Goal: Ask a question

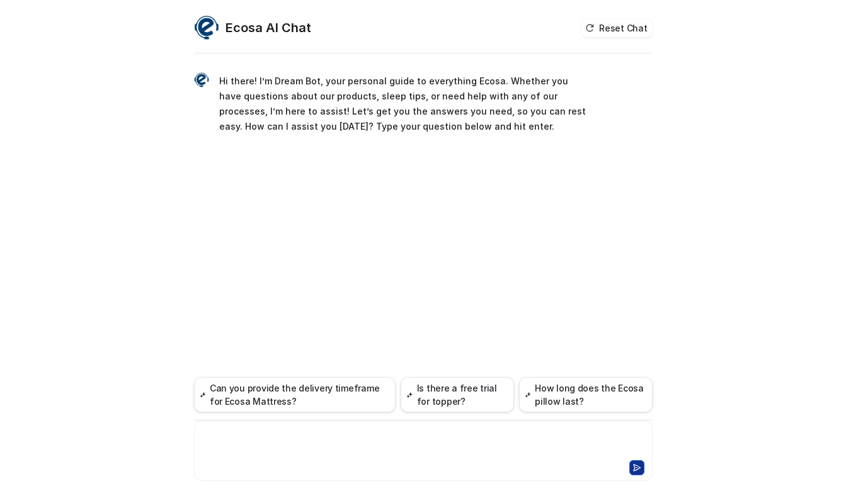
click at [231, 446] on div at bounding box center [423, 443] width 452 height 29
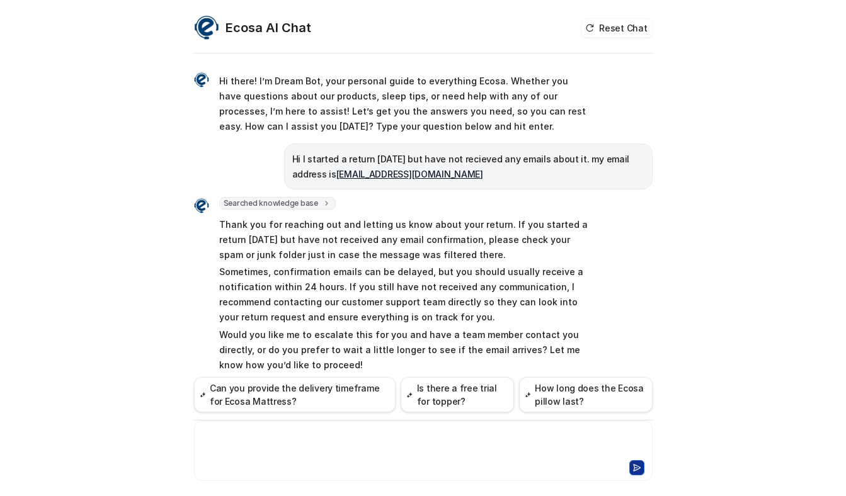
scroll to position [33, 0]
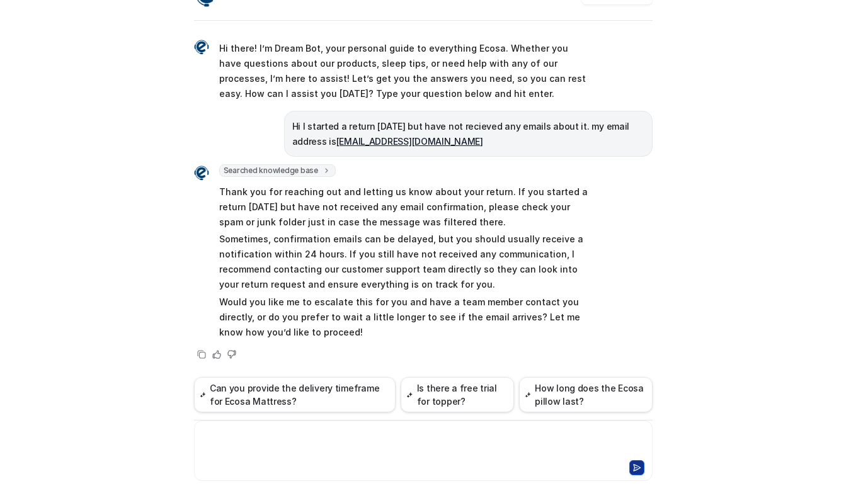
click at [273, 452] on div at bounding box center [423, 443] width 452 height 29
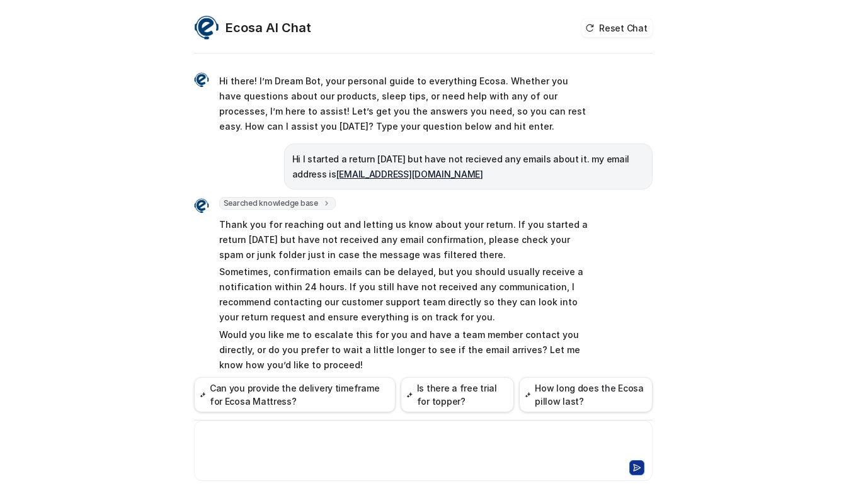
click at [262, 450] on div at bounding box center [423, 443] width 452 height 29
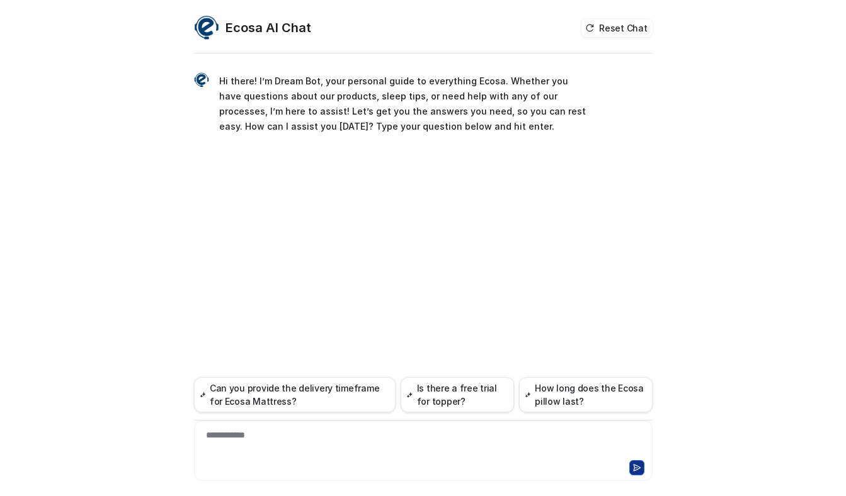
click at [275, 437] on div "**********" at bounding box center [423, 443] width 452 height 29
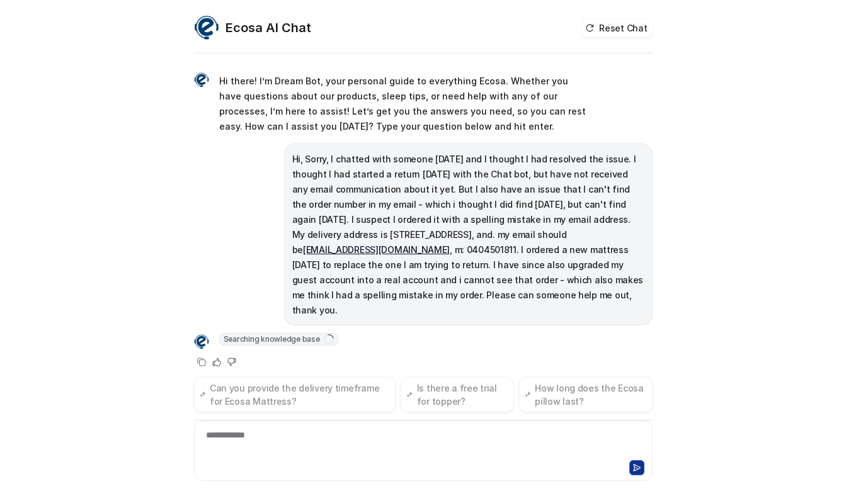
drag, startPoint x: 290, startPoint y: 159, endPoint x: 495, endPoint y: 306, distance: 251.8
click at [495, 306] on div "Hi, Sorry, I chatted with someone yesterday and I thought I had resolved the is…" at bounding box center [468, 235] width 368 height 182
copy p "Hi, Sorry, I chatted with someone yesterday and I thought I had resolved the is…"
